Goal: Communication & Community: Answer question/provide support

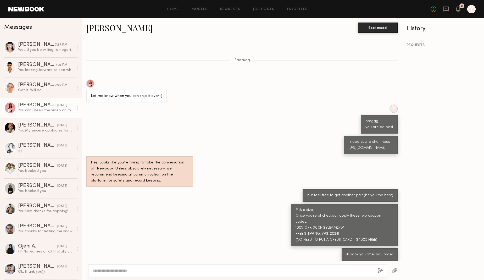
scroll to position [125, 0]
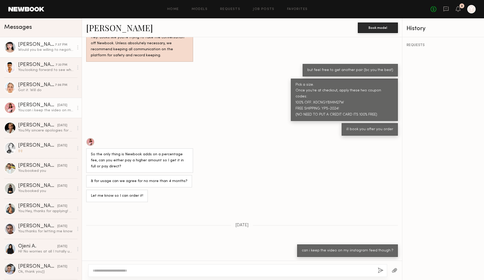
click at [39, 51] on div "Would you be willing to negotiate $200 for this project ?" at bounding box center [46, 49] width 56 height 5
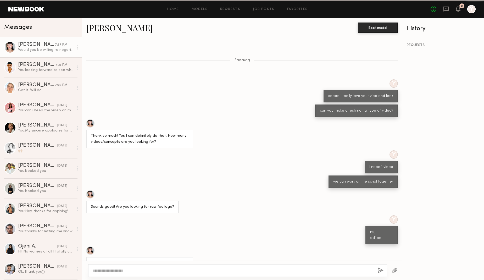
scroll to position [73, 0]
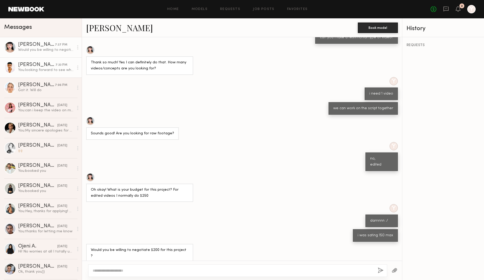
click at [44, 70] on div "You: looking forward to see what you creates" at bounding box center [46, 70] width 56 height 5
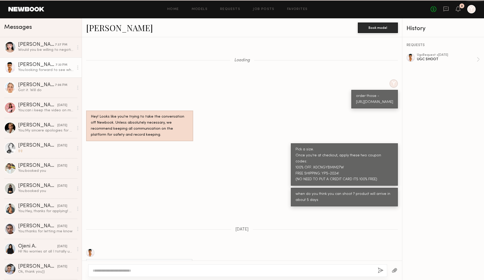
scroll to position [146, 0]
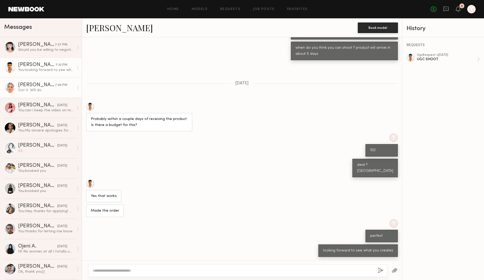
click at [36, 89] on div "Got it. Will do" at bounding box center [46, 90] width 56 height 5
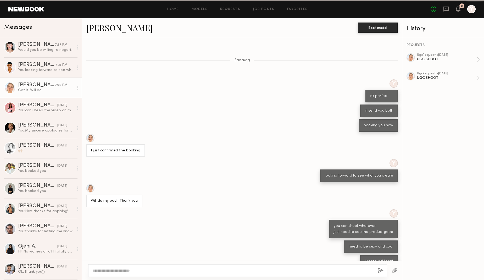
scroll to position [26, 0]
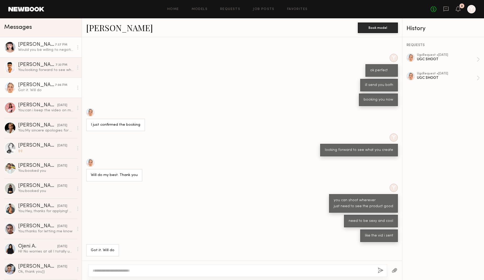
click at [24, 50] on div "Would you be willing to negotiate $200 for this project ?" at bounding box center [46, 49] width 56 height 5
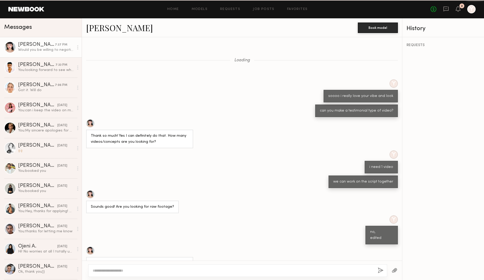
scroll to position [73, 0]
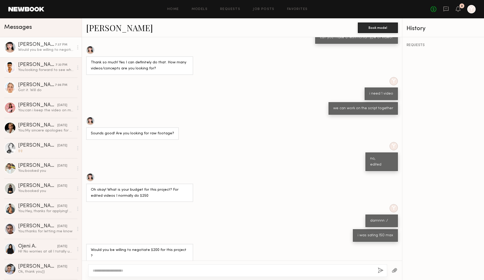
click at [151, 272] on textarea at bounding box center [233, 270] width 281 height 5
type textarea "*"
type textarea "**********"
drag, startPoint x: 150, startPoint y: 272, endPoint x: 108, endPoint y: 266, distance: 42.3
click at [108, 266] on div "**********" at bounding box center [237, 270] width 299 height 13
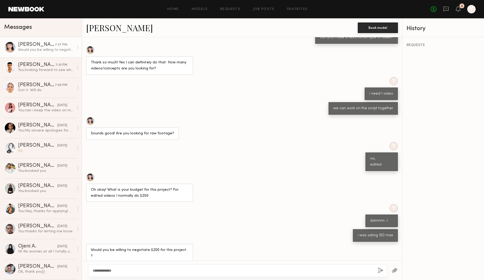
type textarea "**********"
click at [379, 267] on button "button" at bounding box center [381, 270] width 6 height 7
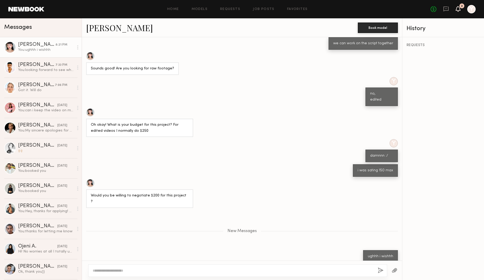
click at [459, 7] on icon at bounding box center [458, 9] width 4 height 4
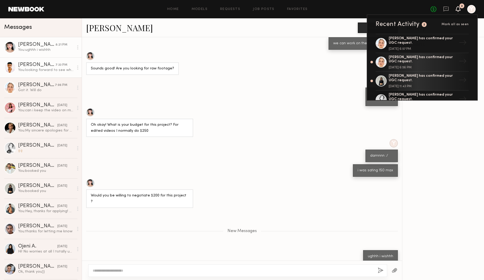
click at [46, 62] on div "Javéntino R." at bounding box center [36, 64] width 37 height 5
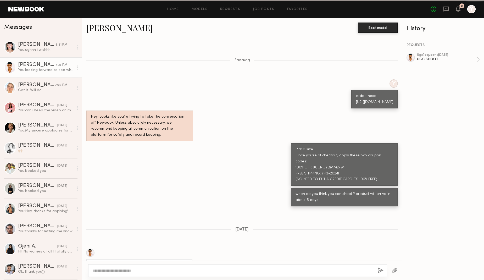
scroll to position [146, 0]
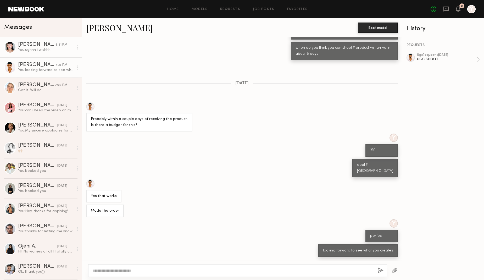
click at [46, 56] on link "Lin M. 8:21 PM You: ughhh i wishhh" at bounding box center [41, 47] width 82 height 20
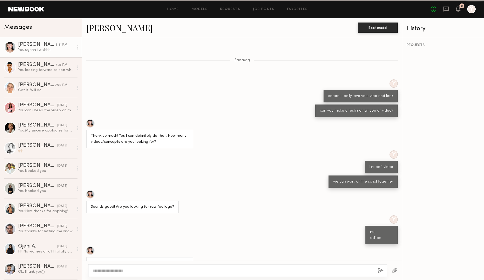
scroll to position [98, 0]
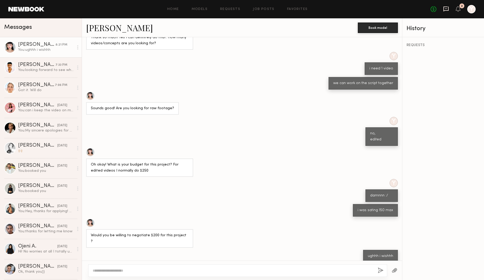
click at [444, 11] on icon at bounding box center [446, 9] width 5 height 5
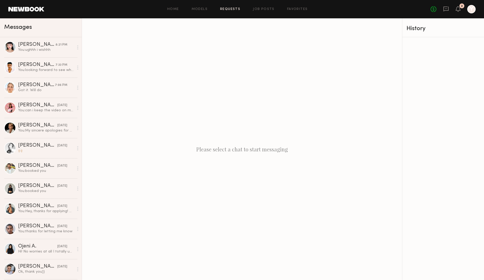
click at [236, 10] on link "Requests" at bounding box center [230, 9] width 20 height 3
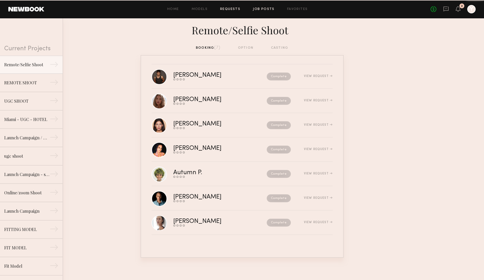
click at [268, 9] on link "Job Posts" at bounding box center [264, 9] width 22 height 3
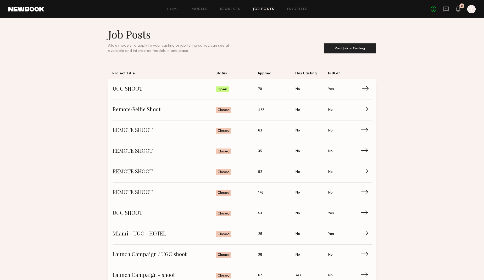
click at [134, 90] on span "UGC SHOOT" at bounding box center [165, 89] width 104 height 8
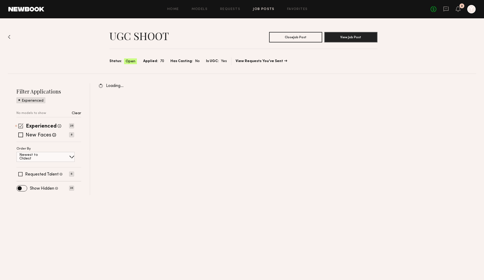
click at [21, 125] on span at bounding box center [20, 125] width 5 height 5
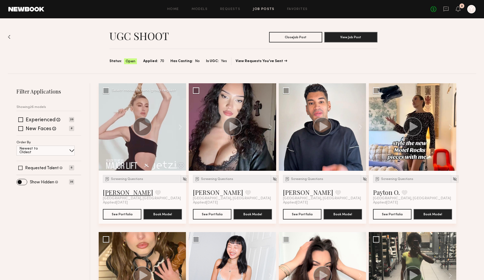
click at [115, 195] on link "Johanna C." at bounding box center [128, 192] width 50 height 8
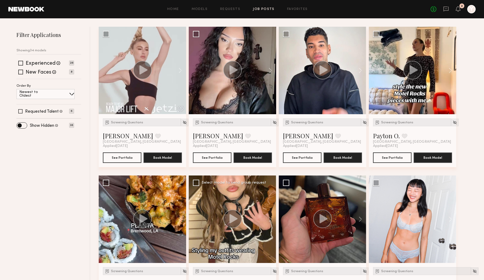
scroll to position [56, 0]
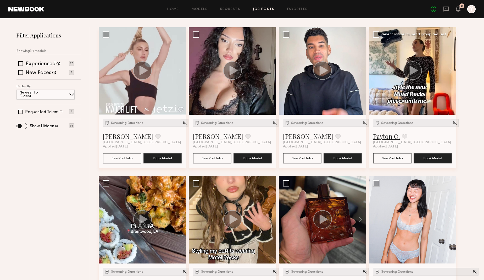
click at [386, 137] on link "Payton O." at bounding box center [386, 136] width 27 height 8
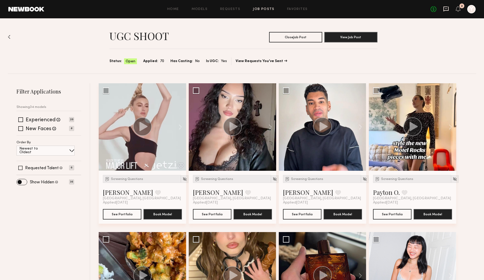
click at [447, 12] on icon at bounding box center [446, 9] width 6 height 6
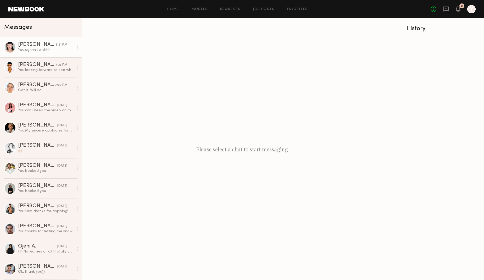
click at [35, 51] on div "You: ughhh i wishhh" at bounding box center [46, 49] width 56 height 5
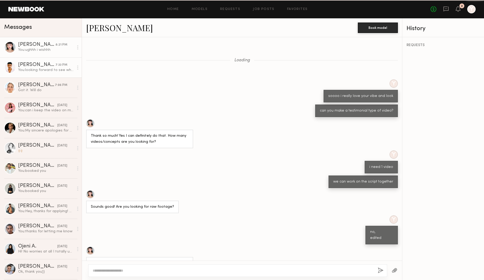
scroll to position [98, 0]
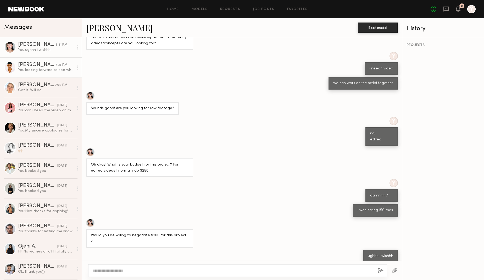
click at [37, 64] on div "Javéntino R." at bounding box center [36, 64] width 37 height 5
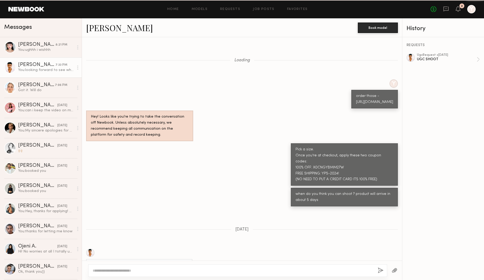
scroll to position [146, 0]
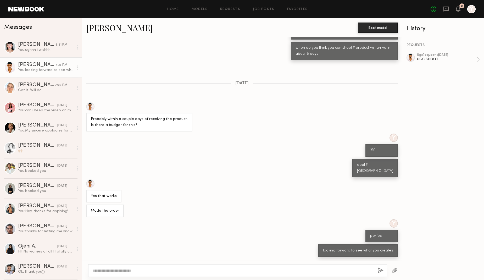
click at [461, 8] on div "2" at bounding box center [462, 5] width 5 height 5
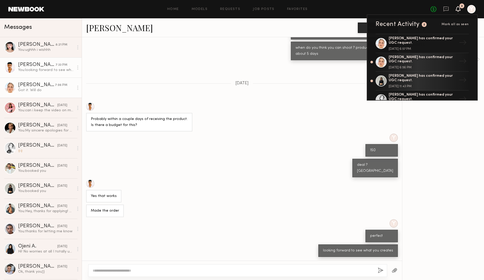
click at [23, 82] on div "Kateryna K." at bounding box center [36, 84] width 37 height 5
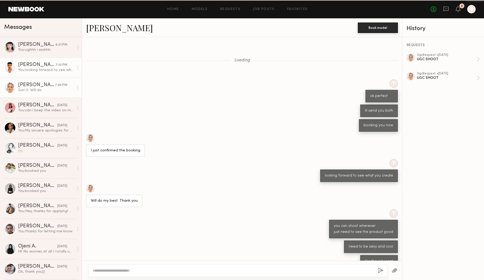
scroll to position [26, 0]
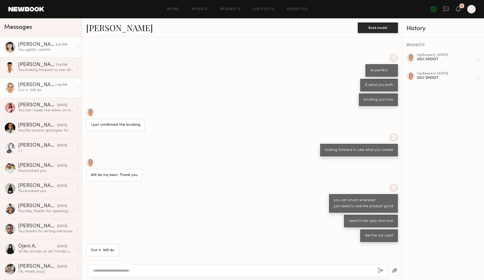
click at [29, 49] on div "You: ughhh i wishhh" at bounding box center [46, 49] width 56 height 5
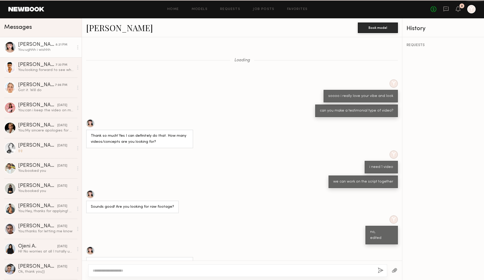
scroll to position [98, 0]
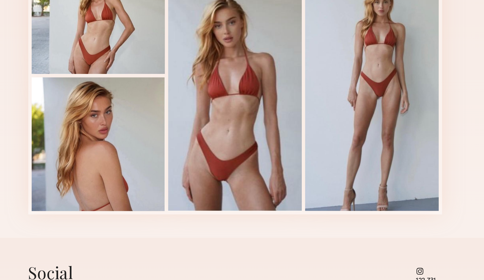
scroll to position [1012, 0]
